Goal: Task Accomplishment & Management: Use online tool/utility

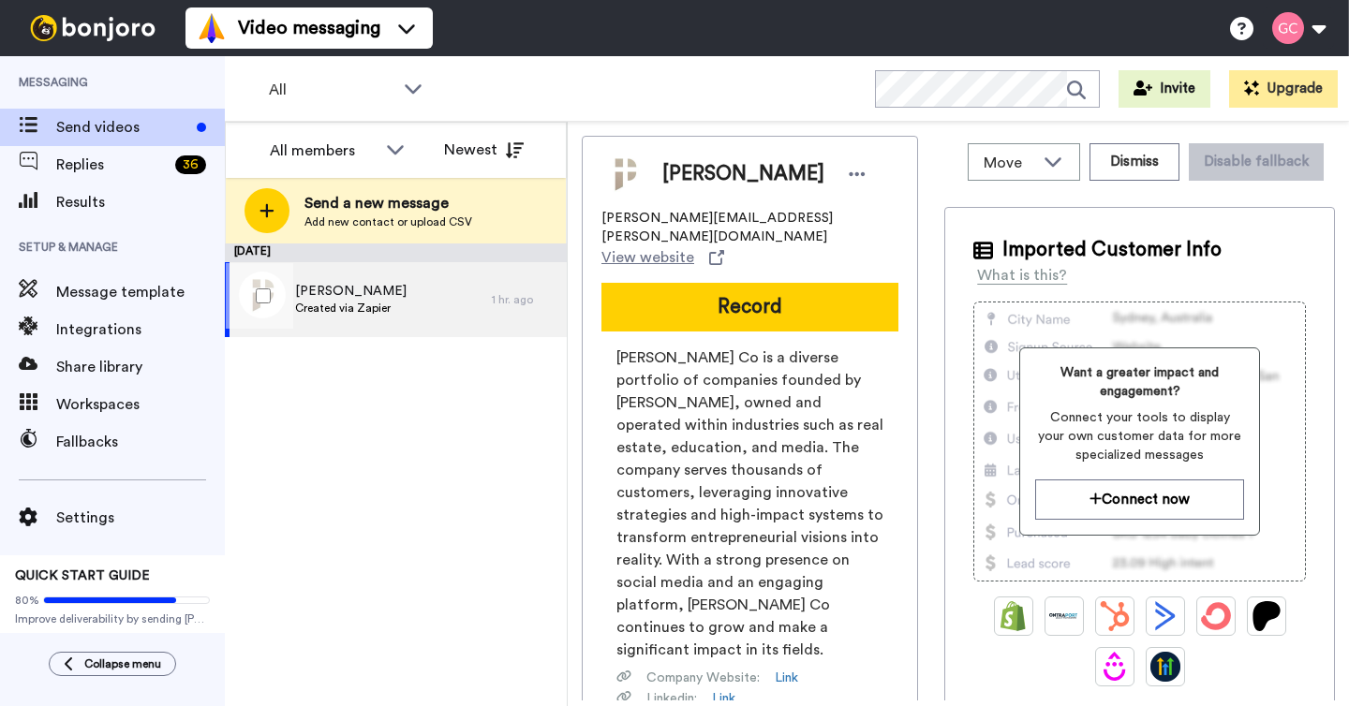
click at [377, 302] on span "Created via Zapier" at bounding box center [350, 308] width 111 height 15
click at [372, 283] on span "Javier Chavez" at bounding box center [350, 291] width 111 height 19
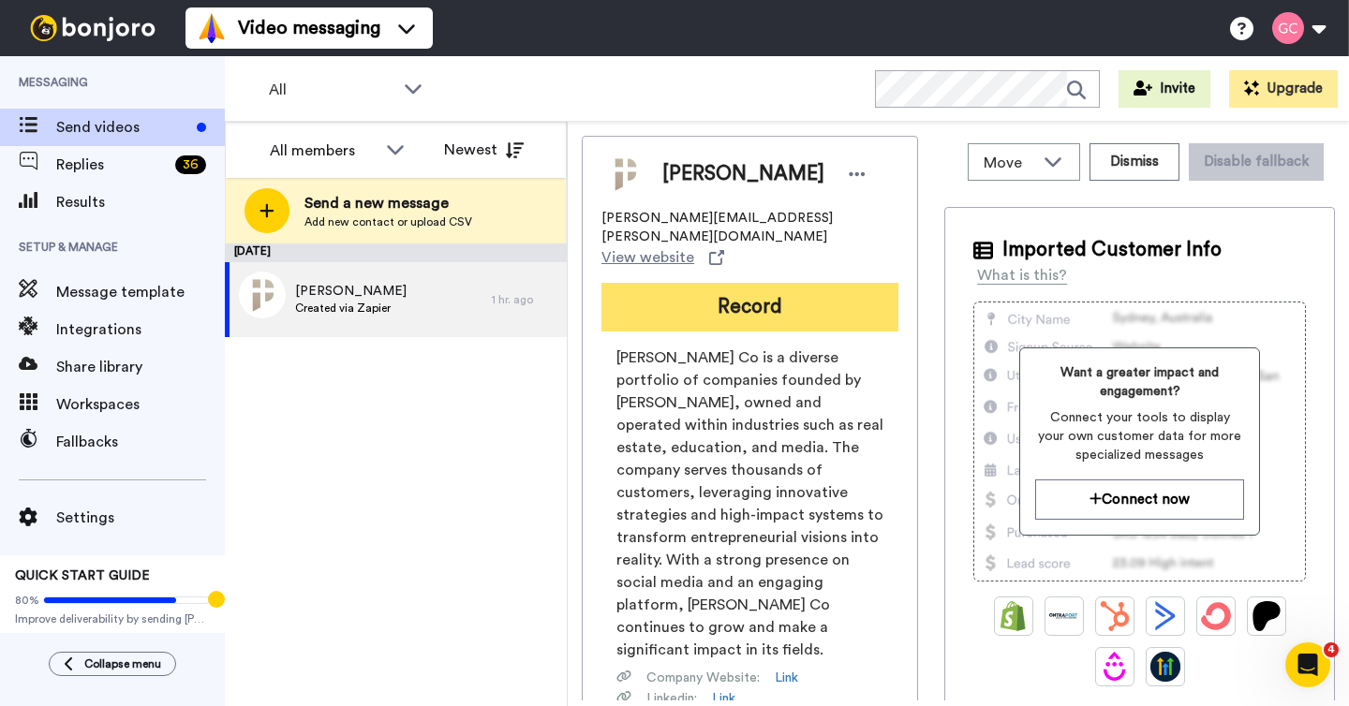
click at [694, 288] on button "Record" at bounding box center [749, 307] width 297 height 49
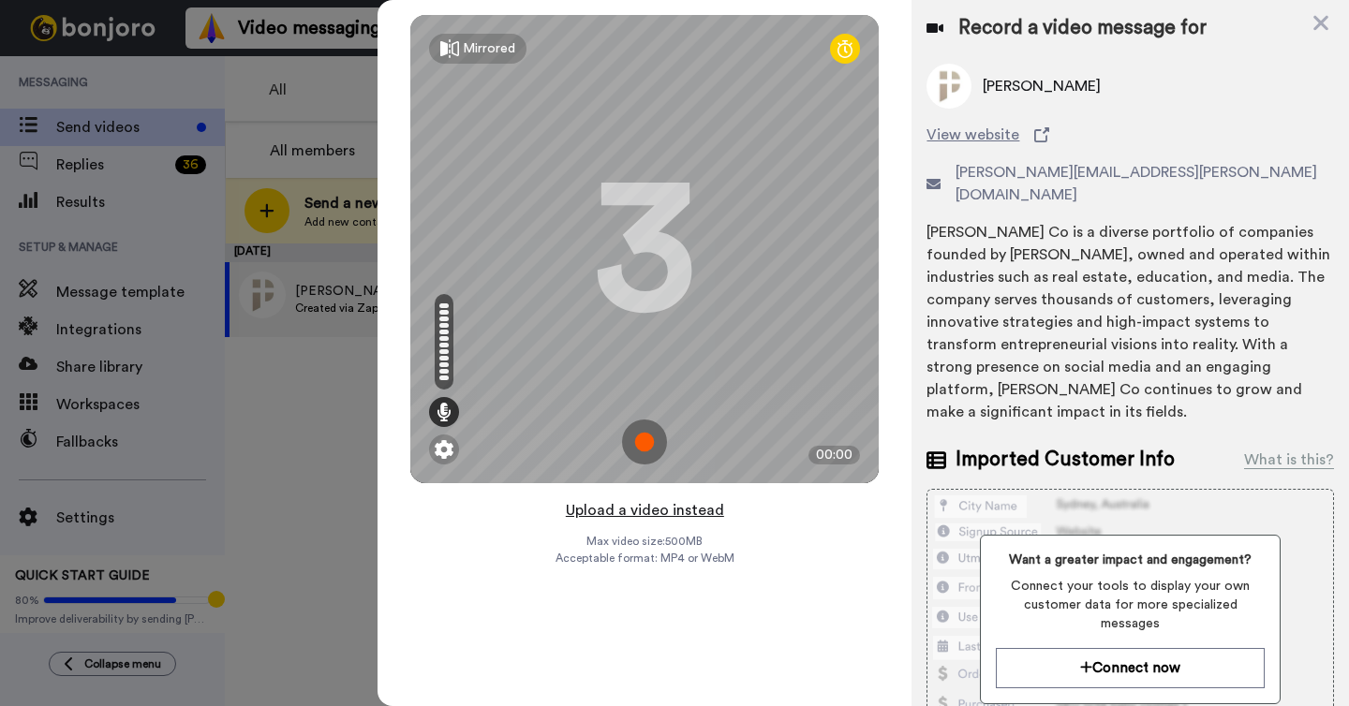
click at [656, 513] on button "Upload a video instead" at bounding box center [645, 510] width 170 height 24
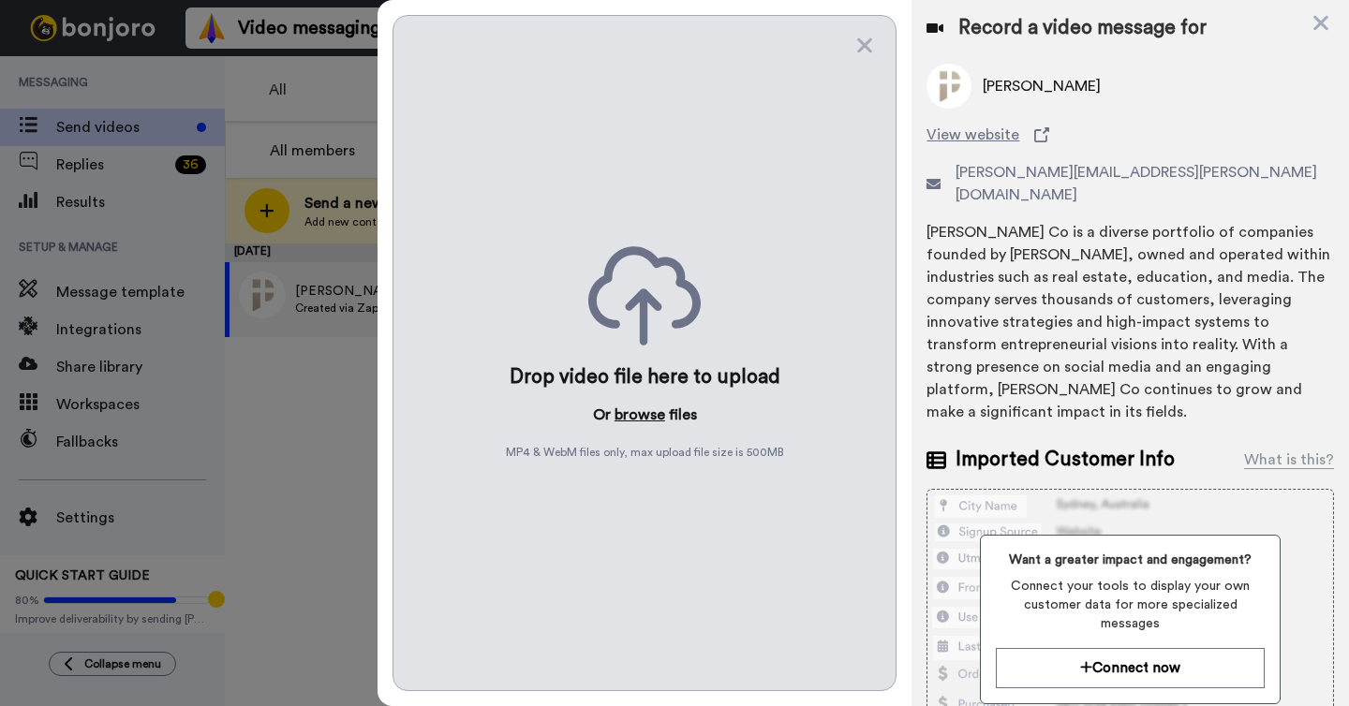
click at [648, 419] on button "browse" at bounding box center [639, 415] width 51 height 22
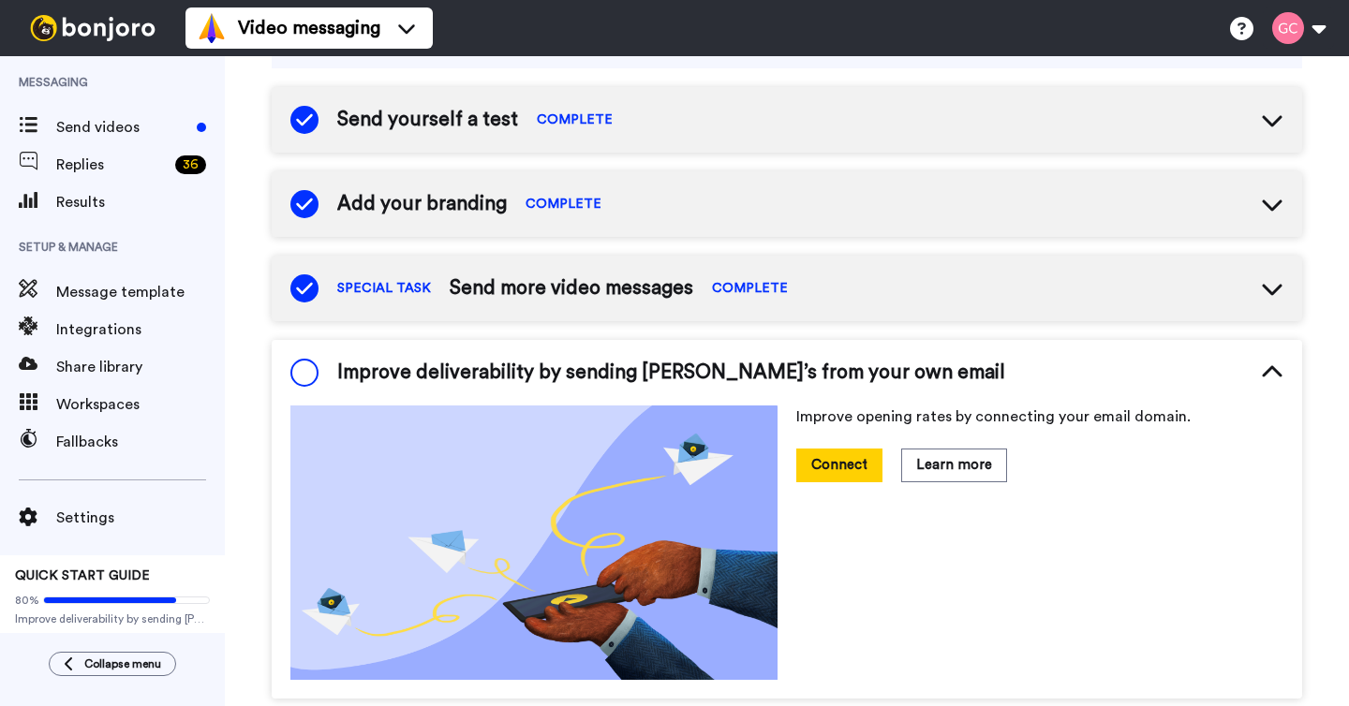
scroll to position [207, 0]
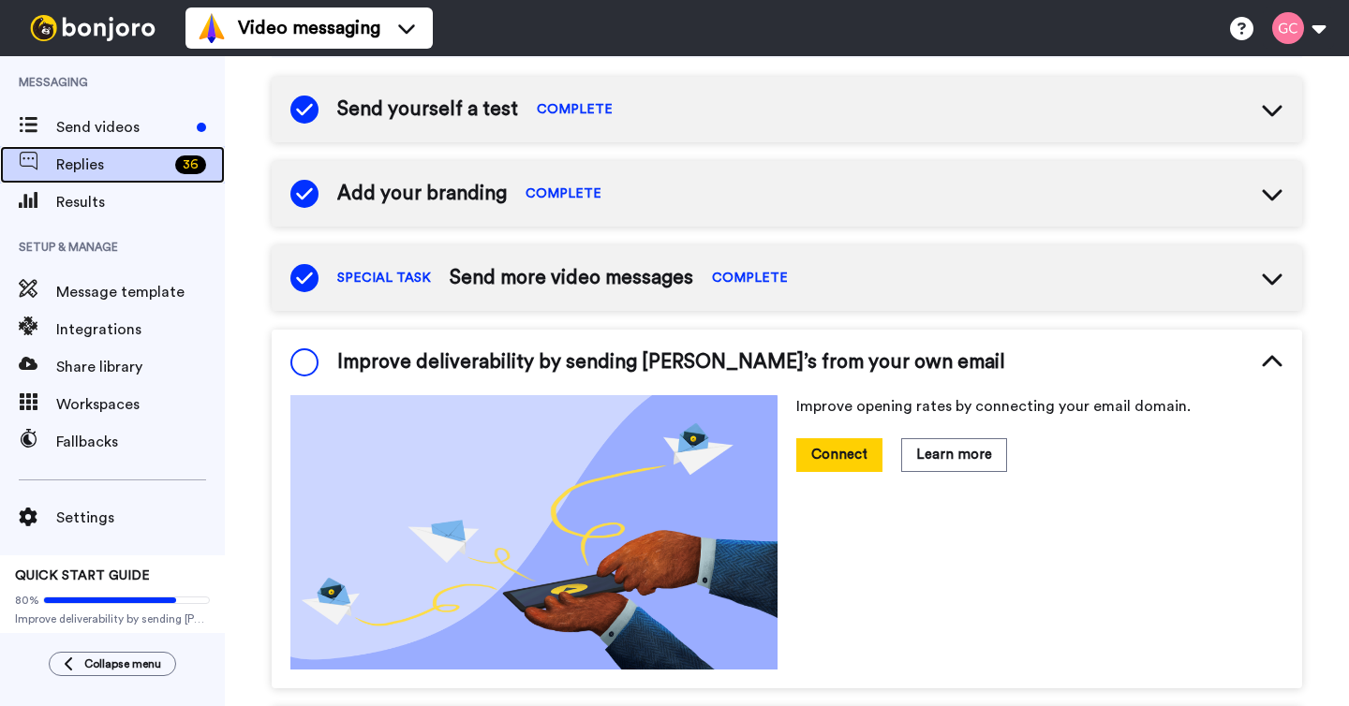
click at [150, 155] on span "Replies" at bounding box center [111, 165] width 111 height 22
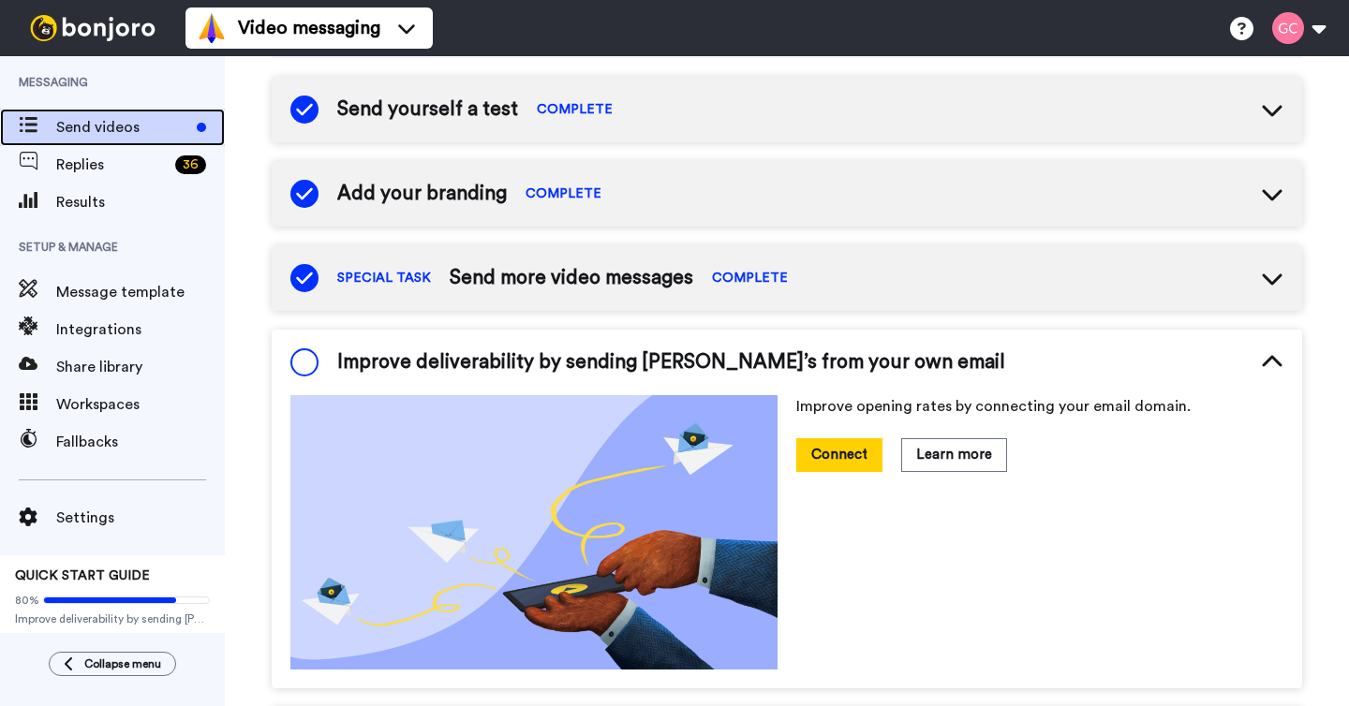
click at [150, 133] on span "Send videos" at bounding box center [122, 127] width 133 height 22
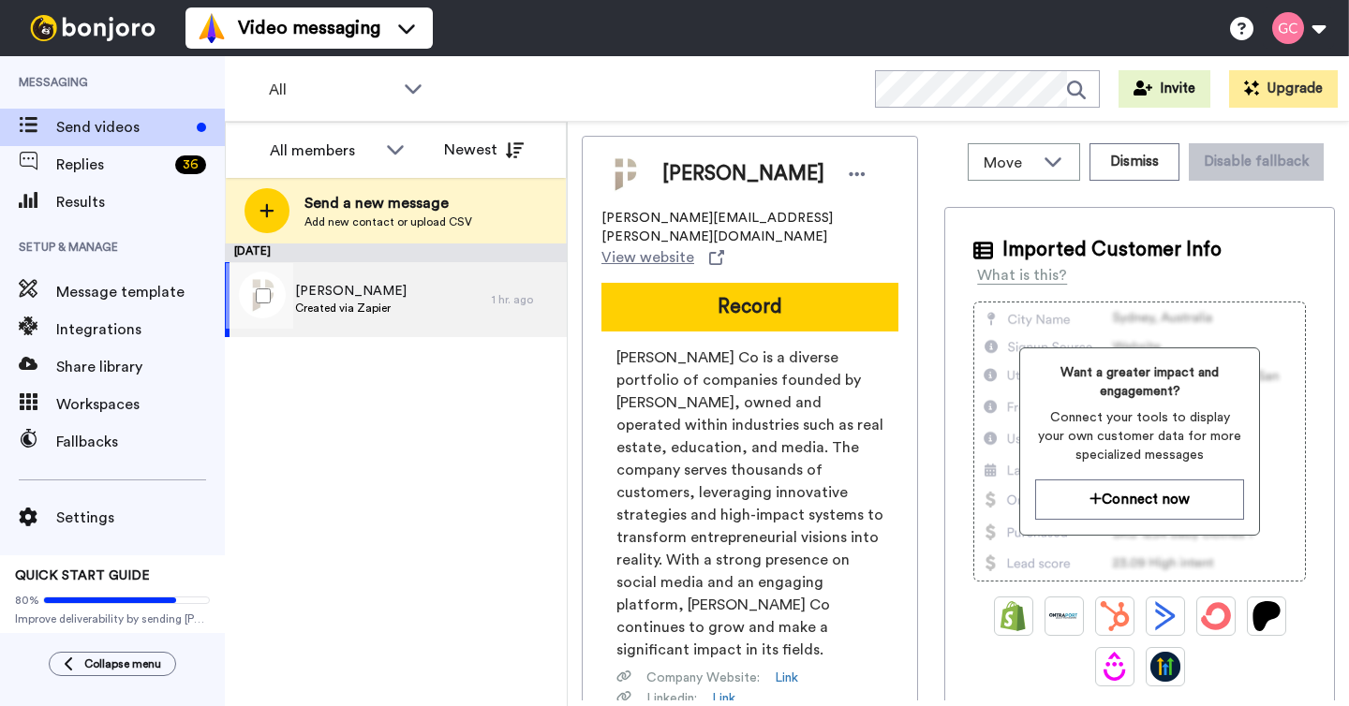
click at [375, 297] on span "Javier Chavez" at bounding box center [350, 291] width 111 height 19
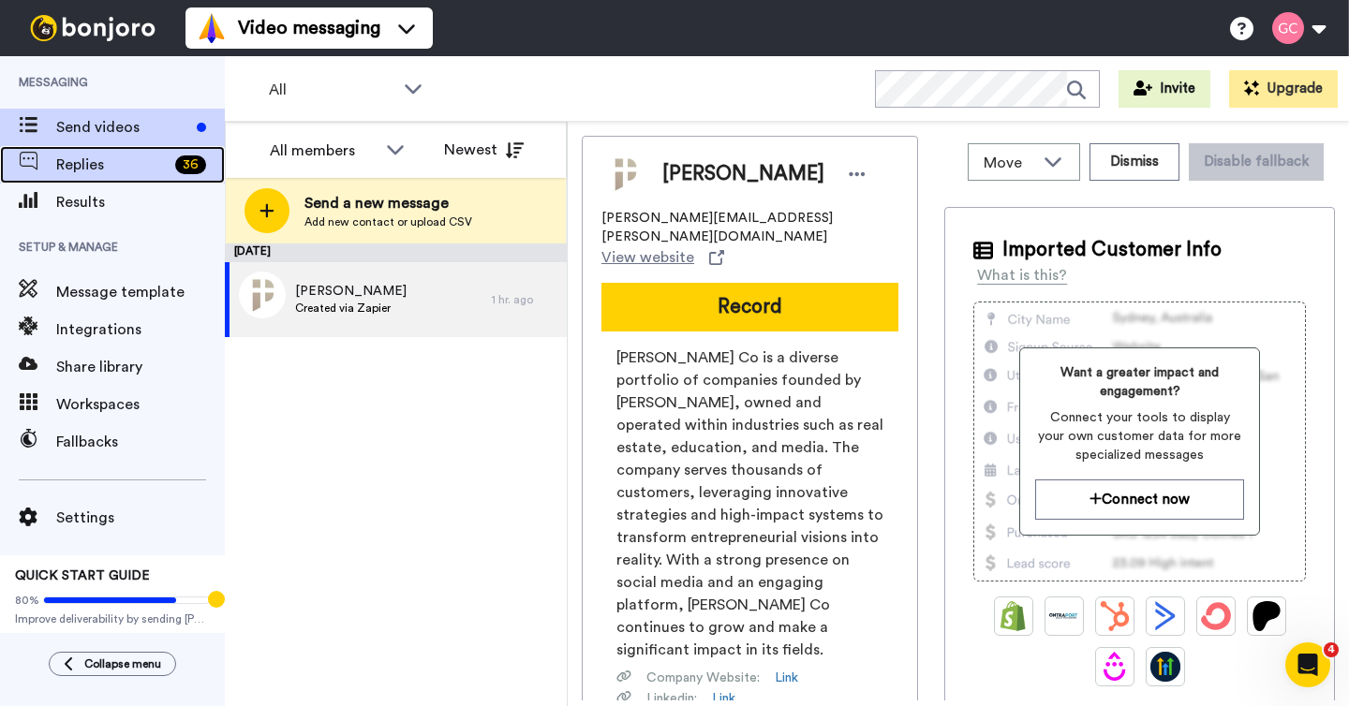
click at [134, 176] on div "Replies 36" at bounding box center [112, 164] width 225 height 37
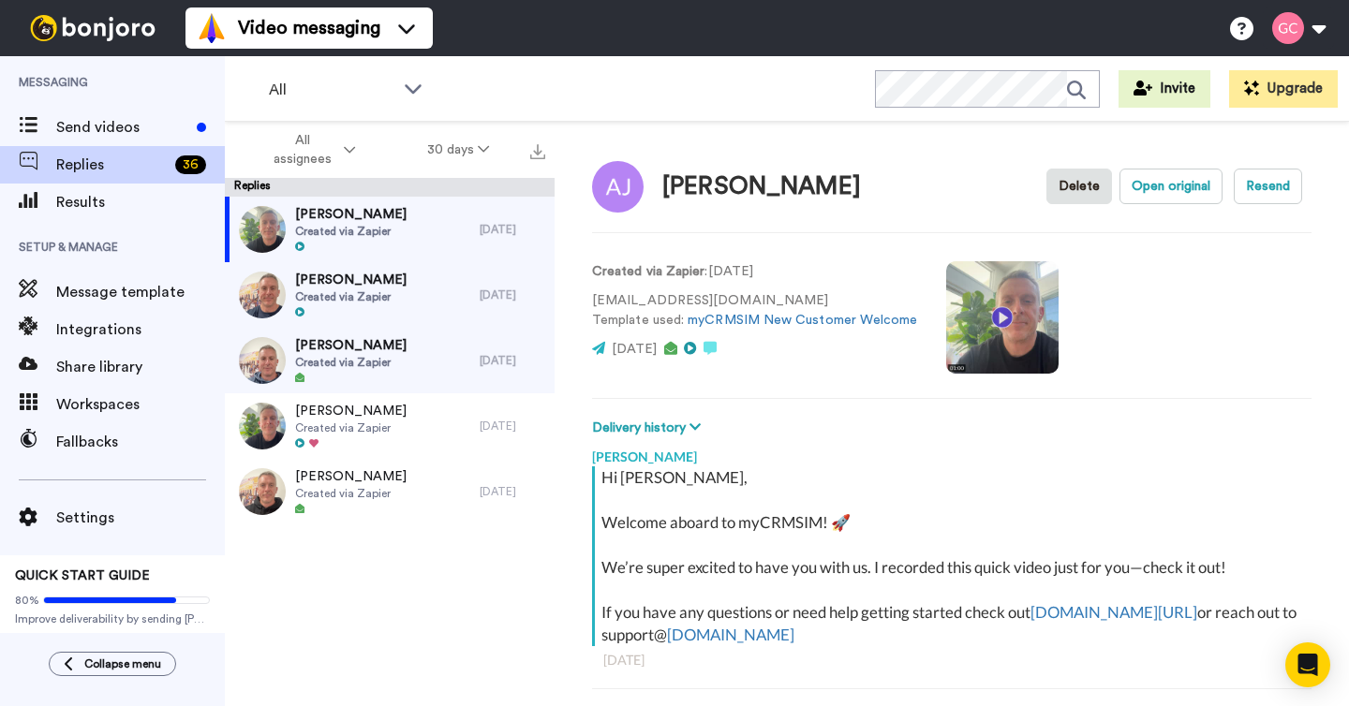
scroll to position [66, 0]
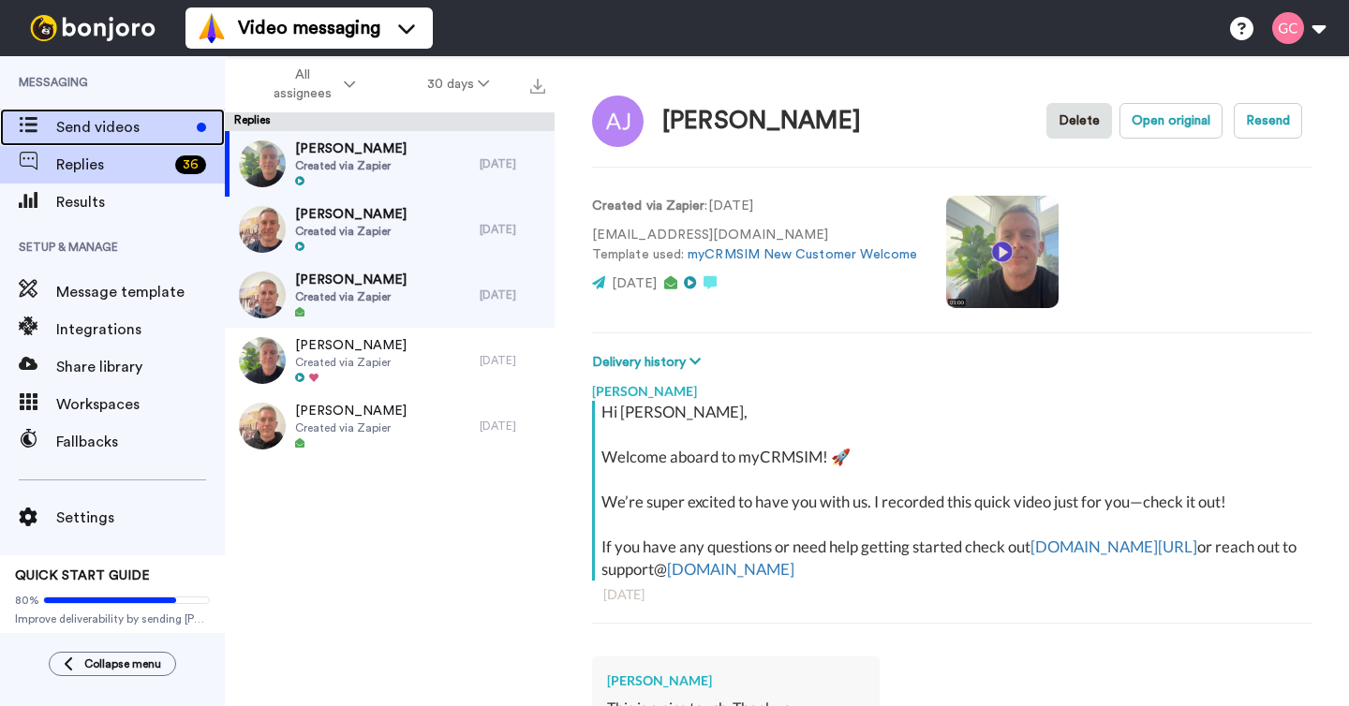
click at [133, 129] on span "Send videos" at bounding box center [122, 127] width 133 height 22
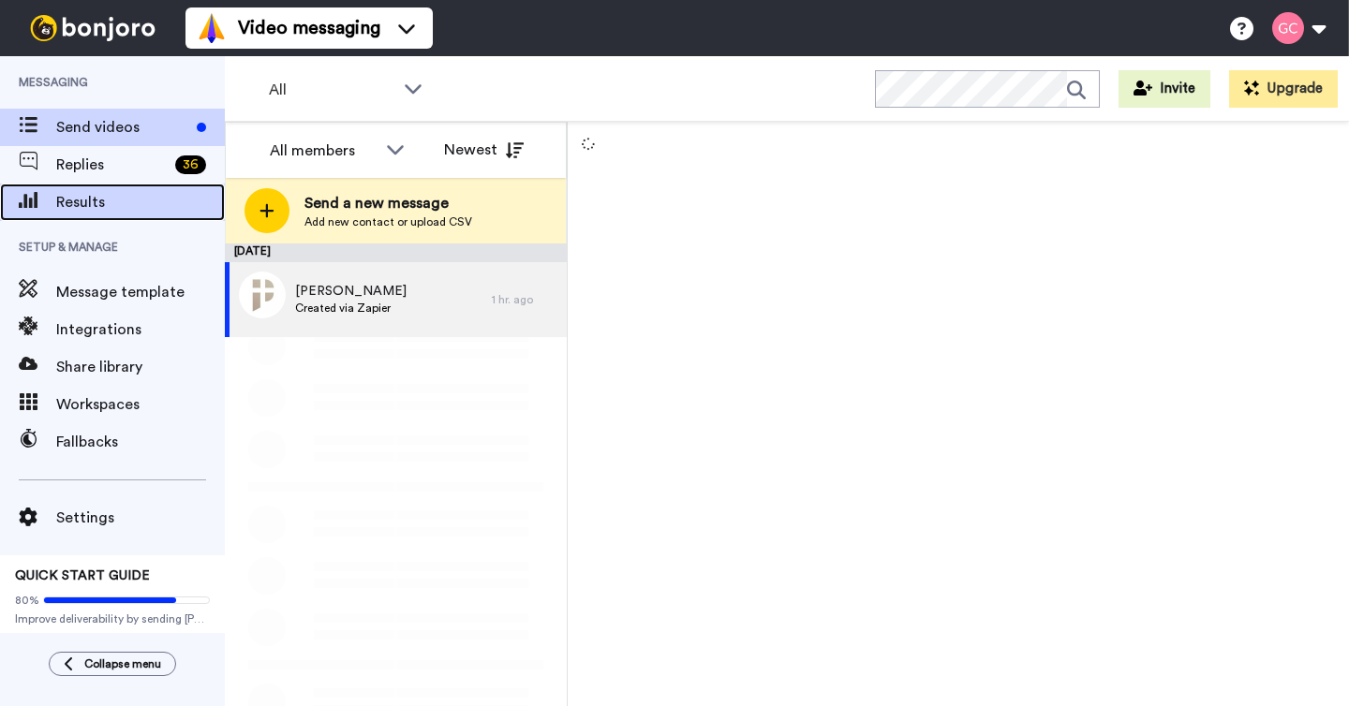
click at [136, 195] on span "Results" at bounding box center [140, 202] width 169 height 22
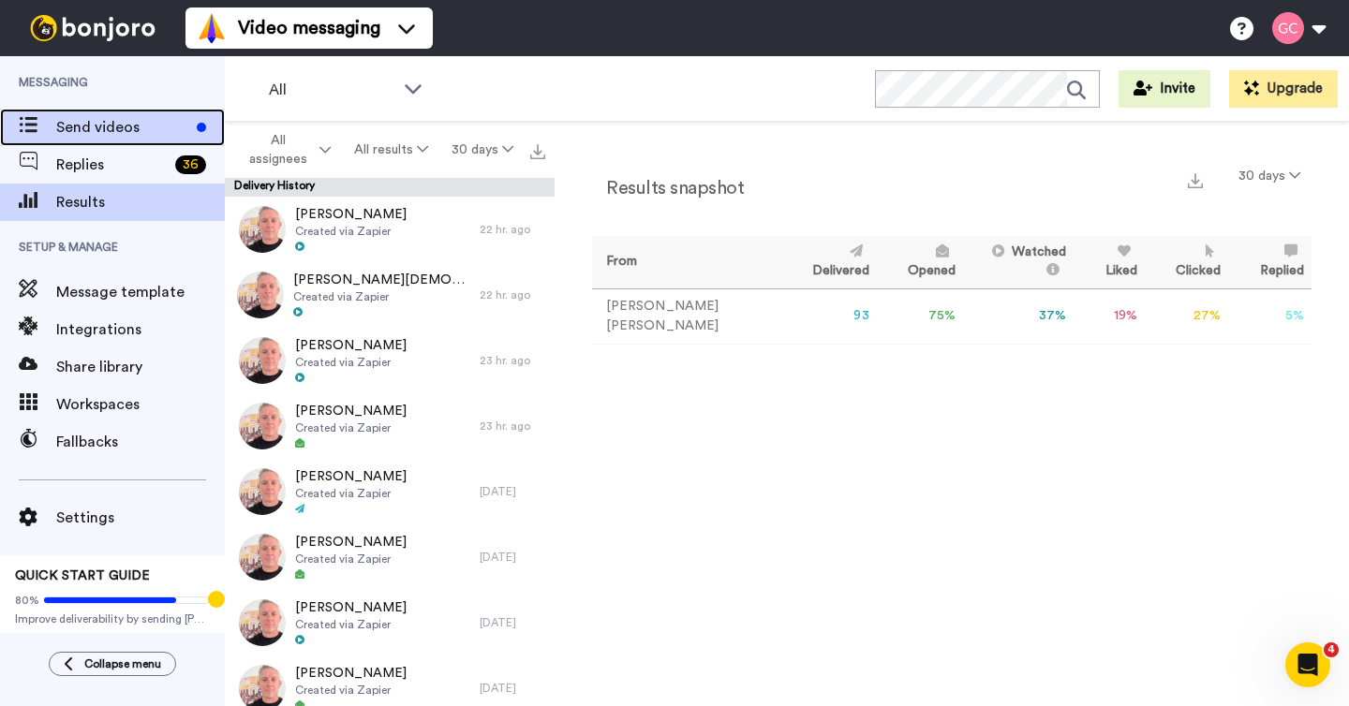
click at [141, 123] on span "Send videos" at bounding box center [122, 127] width 133 height 22
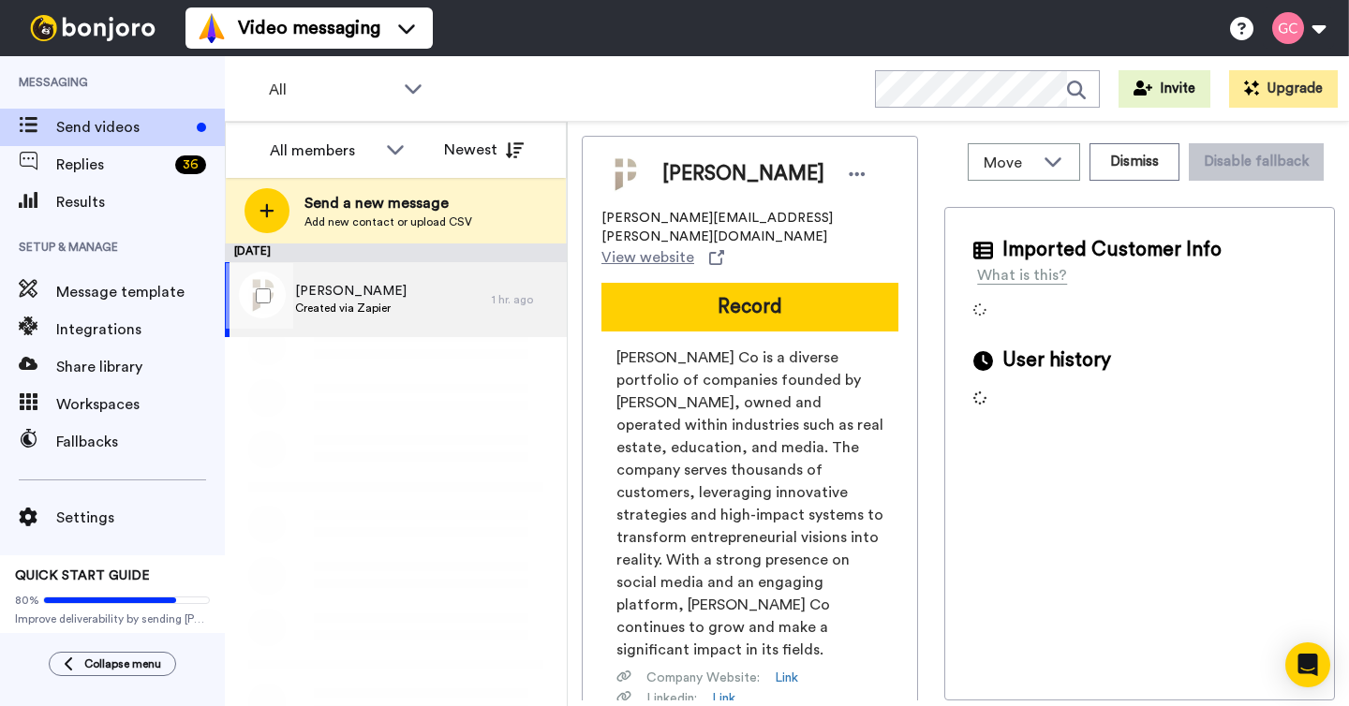
click at [428, 301] on div "[PERSON_NAME] Created via Zapier" at bounding box center [358, 299] width 267 height 75
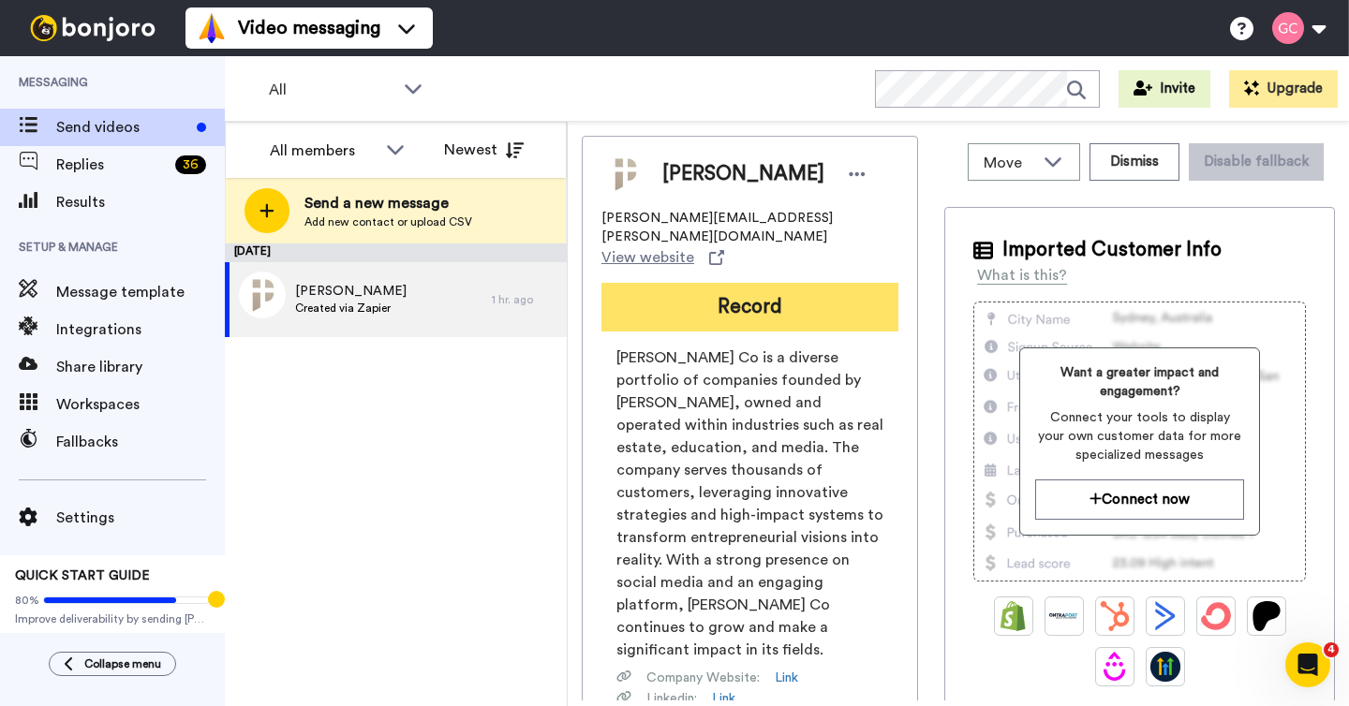
click at [693, 283] on button "Record" at bounding box center [749, 307] width 297 height 49
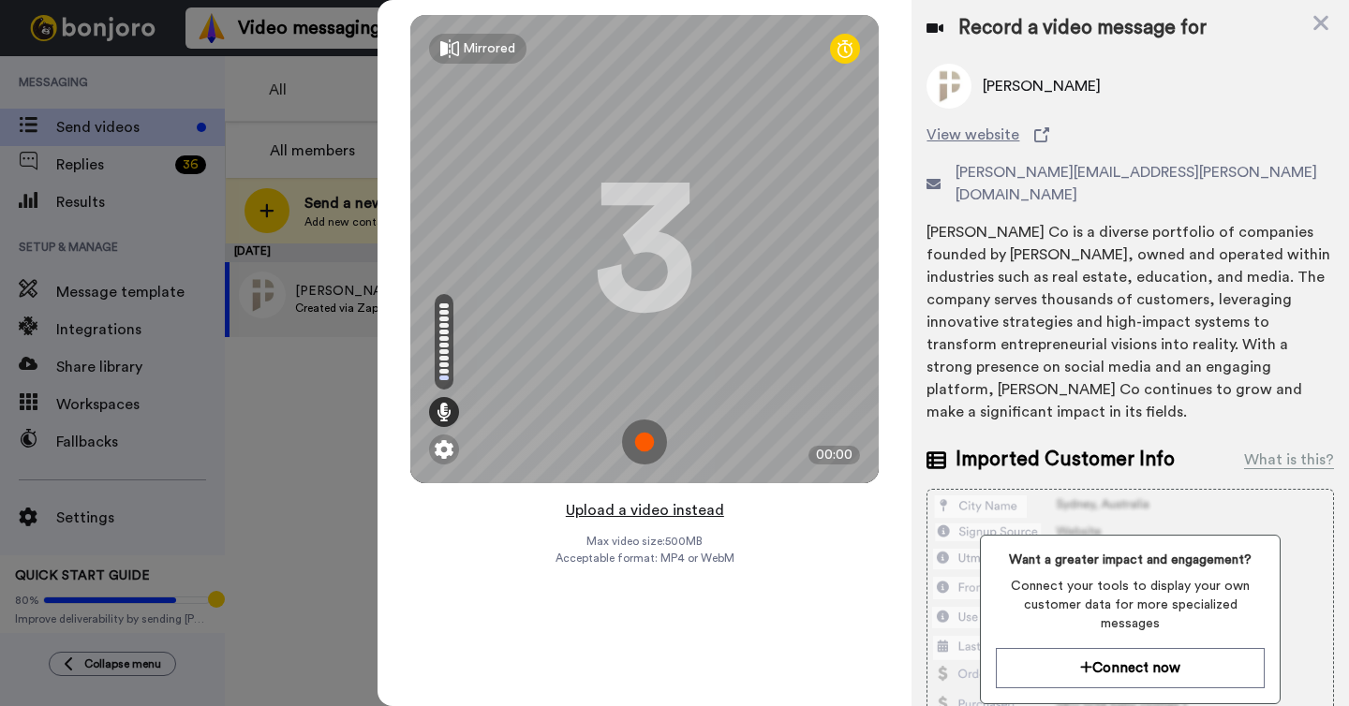
click at [657, 516] on button "Upload a video instead" at bounding box center [645, 510] width 170 height 24
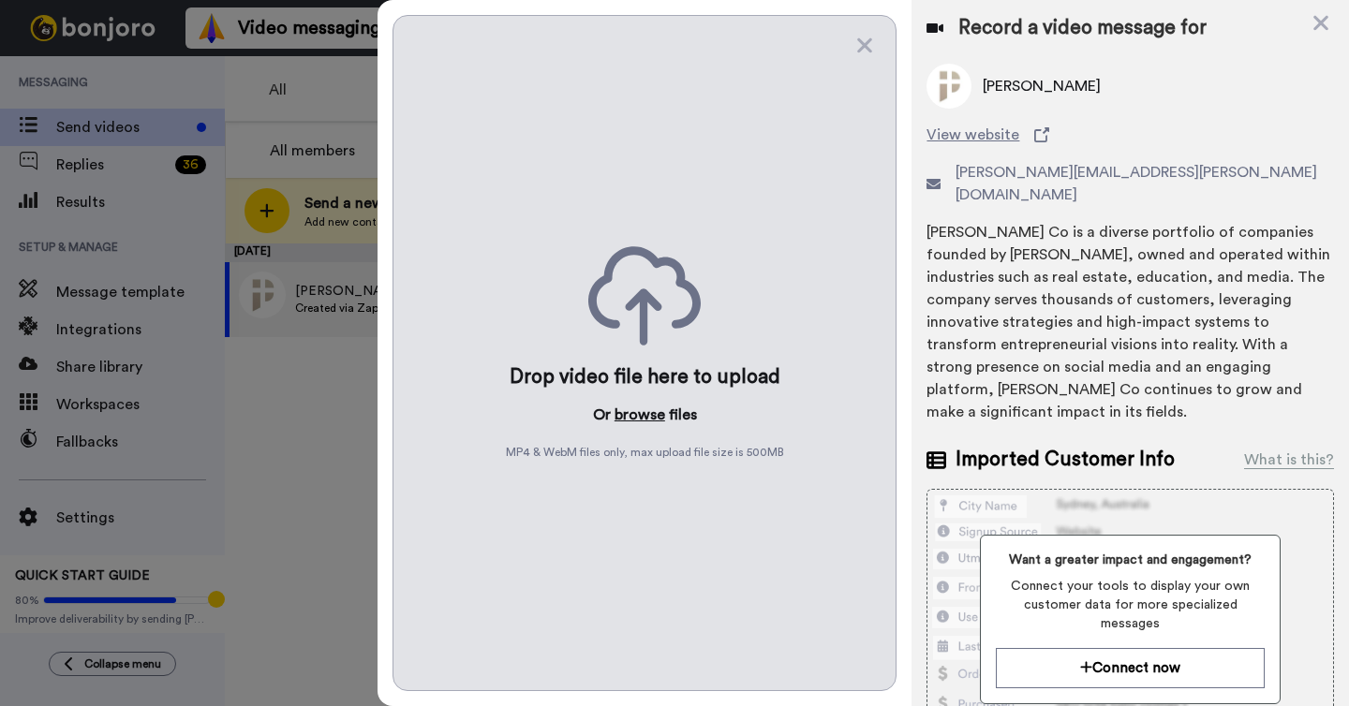
click at [652, 406] on button "browse" at bounding box center [639, 415] width 51 height 22
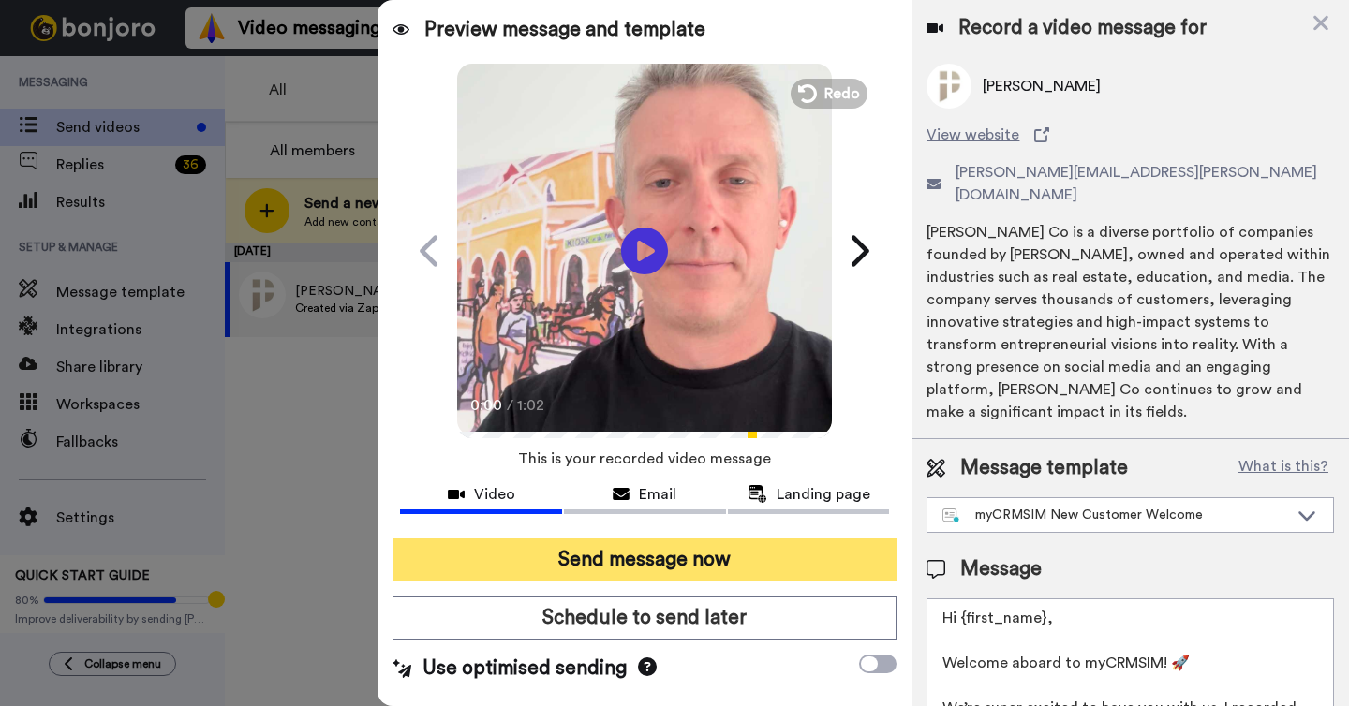
click at [648, 559] on button "Send message now" at bounding box center [644, 560] width 504 height 43
